Goal: Navigation & Orientation: Find specific page/section

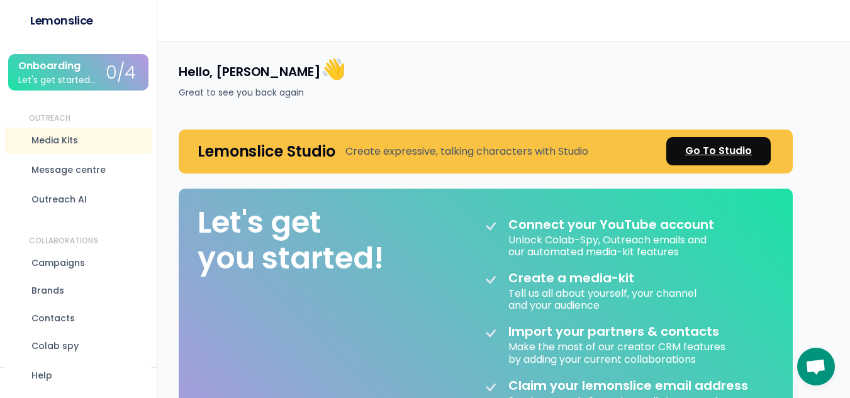
click at [723, 138] on link "Go To Studio" at bounding box center [718, 151] width 104 height 28
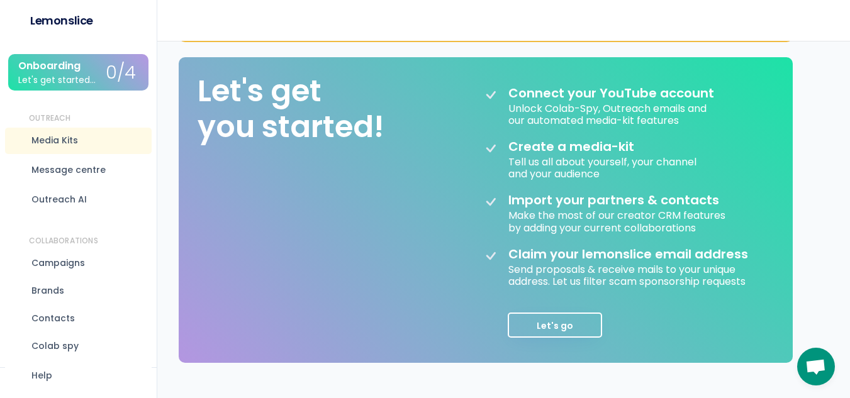
scroll to position [138, 0]
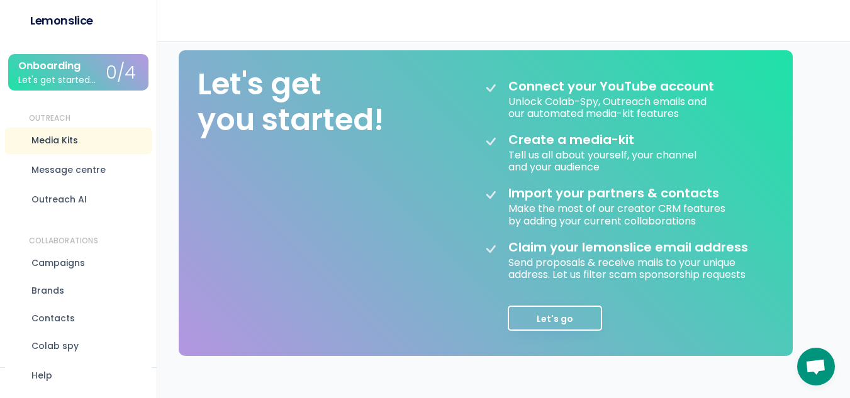
click at [94, 148] on div "Media Kits" at bounding box center [78, 141] width 147 height 26
click at [54, 171] on div "Message centre" at bounding box center [68, 170] width 74 height 13
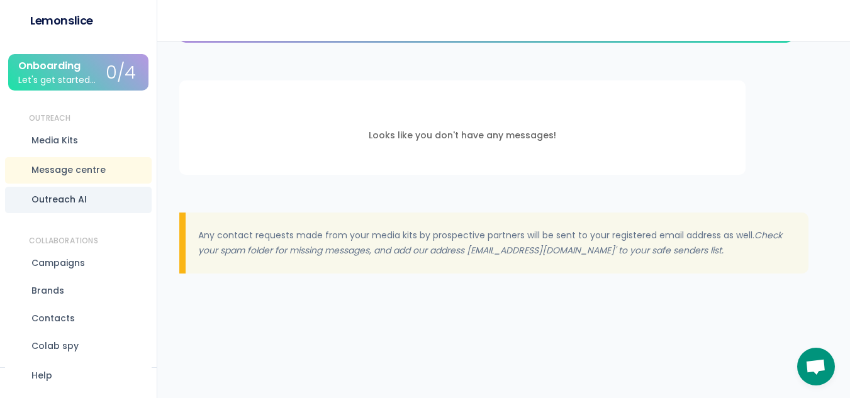
click at [55, 206] on div "Outreach AI" at bounding box center [58, 199] width 55 height 13
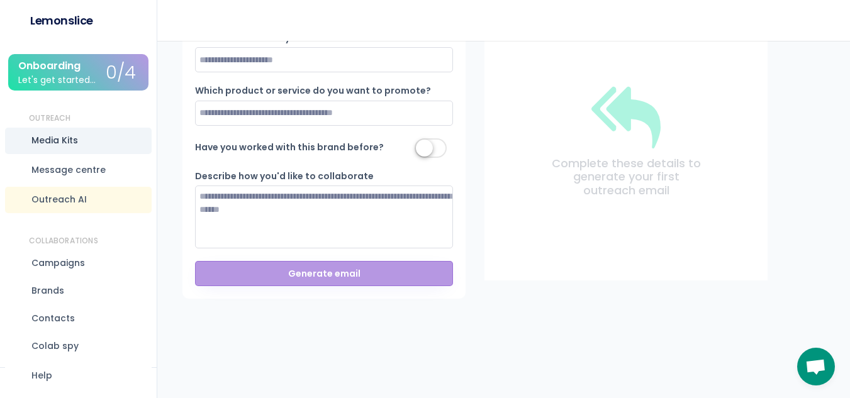
click at [55, 153] on div "Media Kits" at bounding box center [78, 141] width 147 height 26
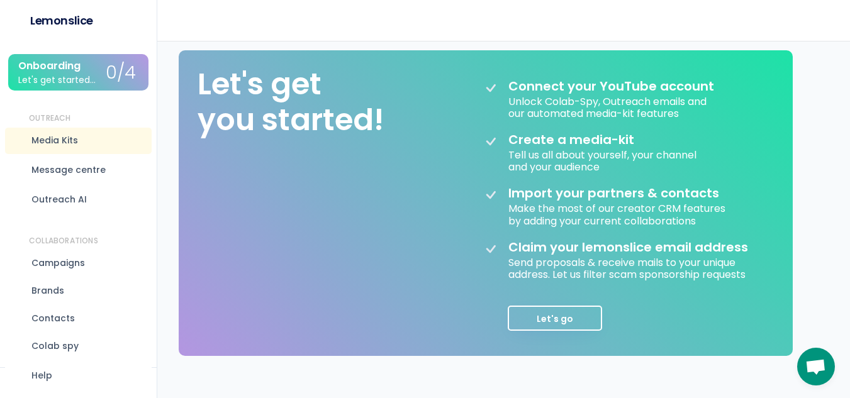
click at [67, 64] on div "Onboarding" at bounding box center [49, 65] width 62 height 11
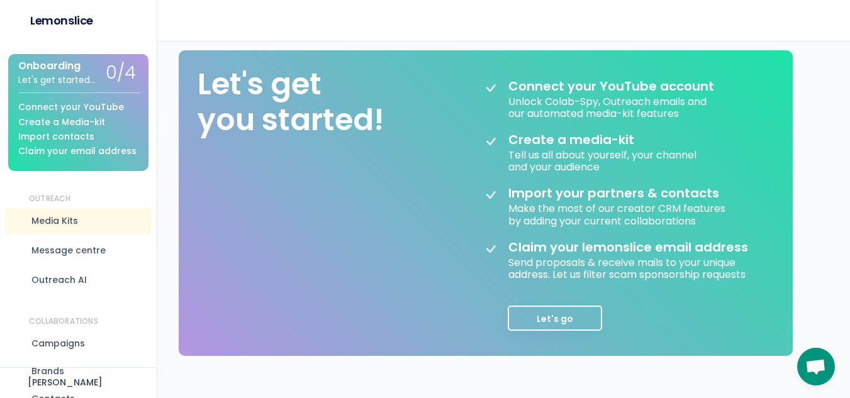
click at [412, 253] on div "Let's get you started! Connect your YouTube account Unlock Colab-Spy, Outreach …" at bounding box center [486, 203] width 614 height 306
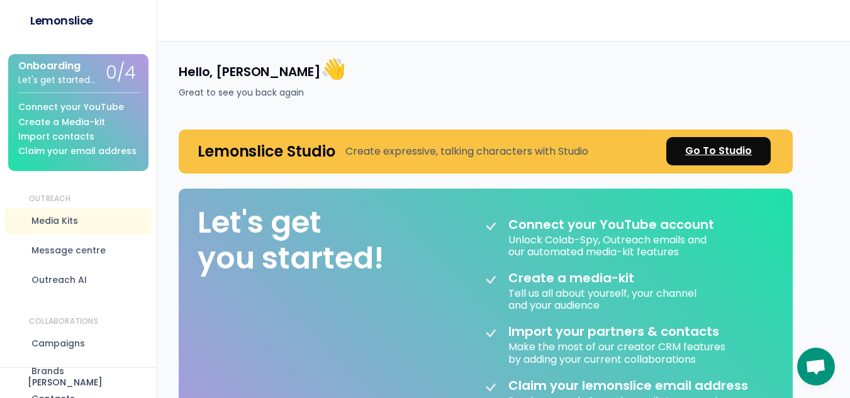
drag, startPoint x: 726, startPoint y: 149, endPoint x: 739, endPoint y: 151, distance: 12.7
click at [739, 151] on div "Go To Studio" at bounding box center [718, 150] width 67 height 15
